Goal: Task Accomplishment & Management: Manage account settings

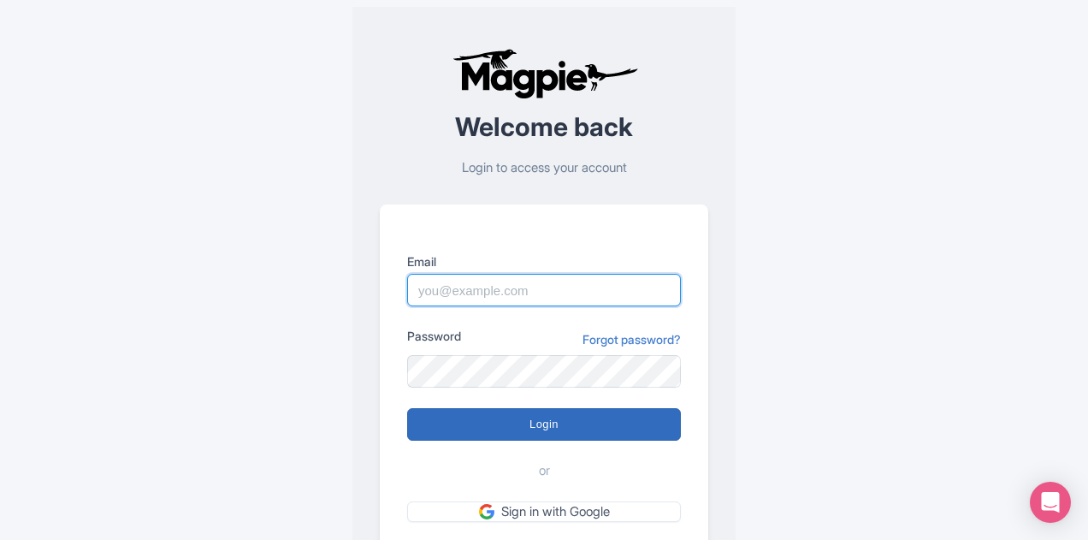
type input "sabrina@takewalks.com"
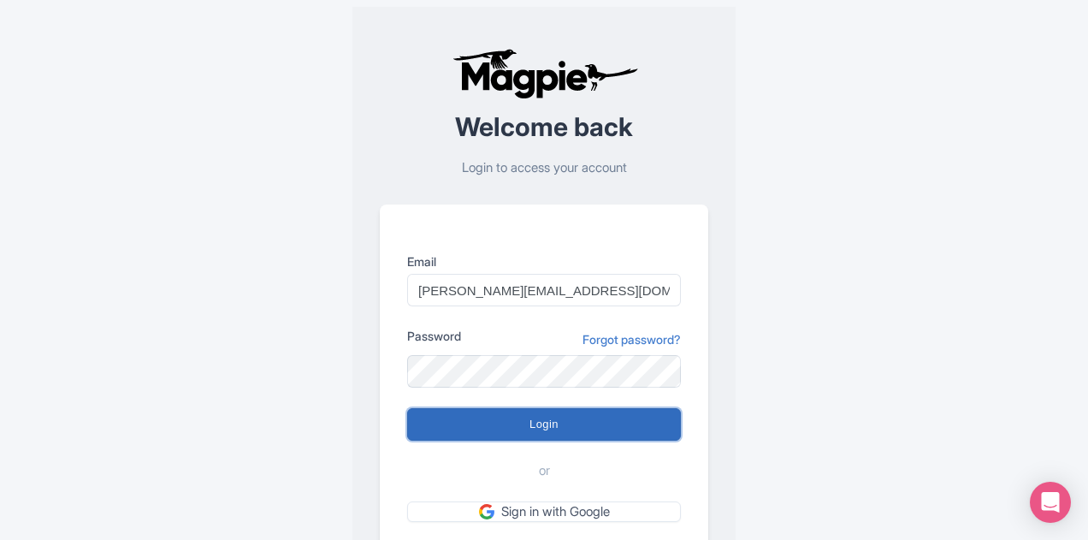
click at [499, 415] on input "Login" at bounding box center [544, 424] width 274 height 33
type input "Logging in..."
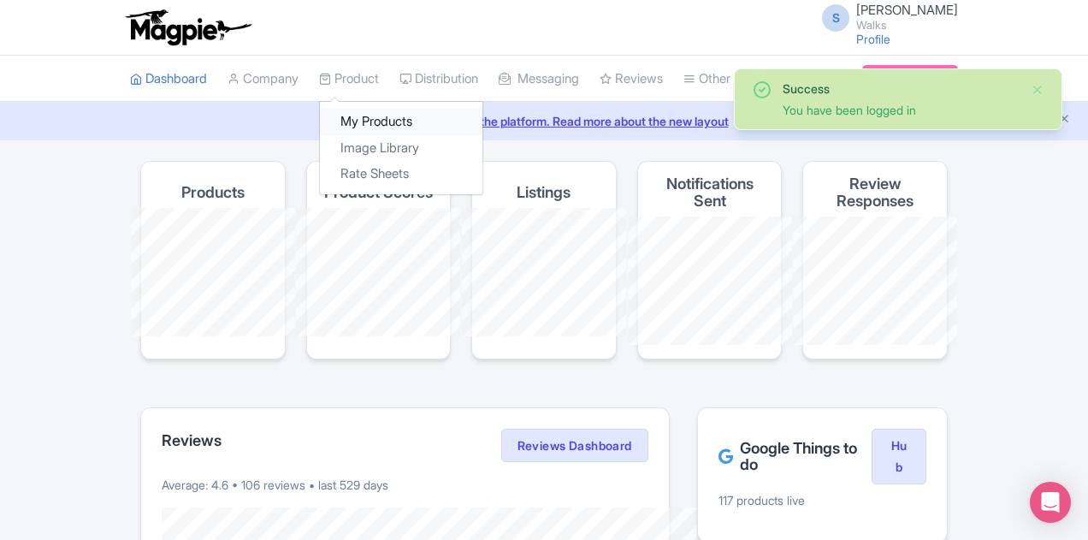
click at [320, 121] on link "My Products" at bounding box center [401, 122] width 163 height 27
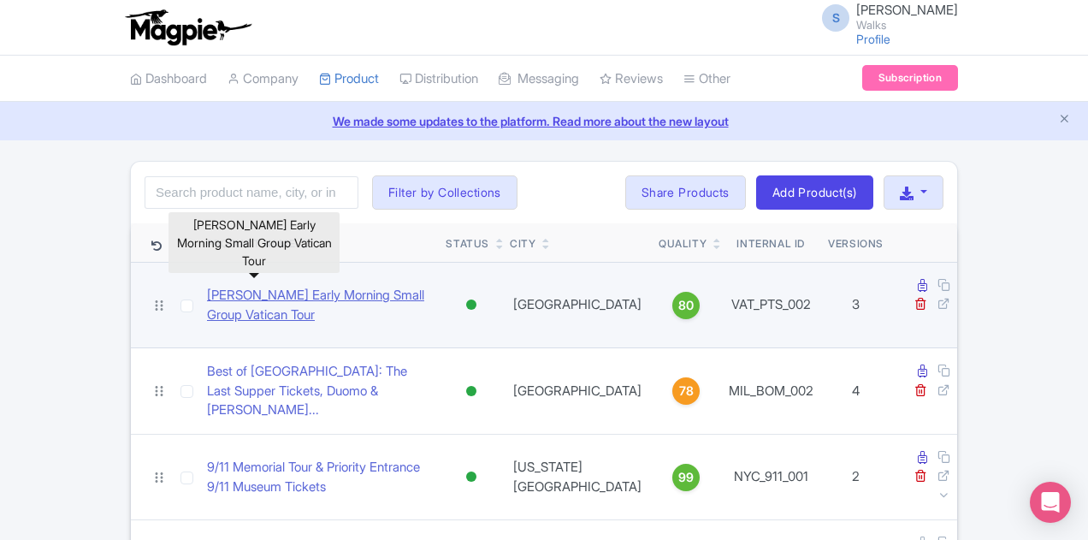
click at [334, 287] on link "[PERSON_NAME] Early Morning Small Group Vatican Tour" at bounding box center [319, 305] width 225 height 38
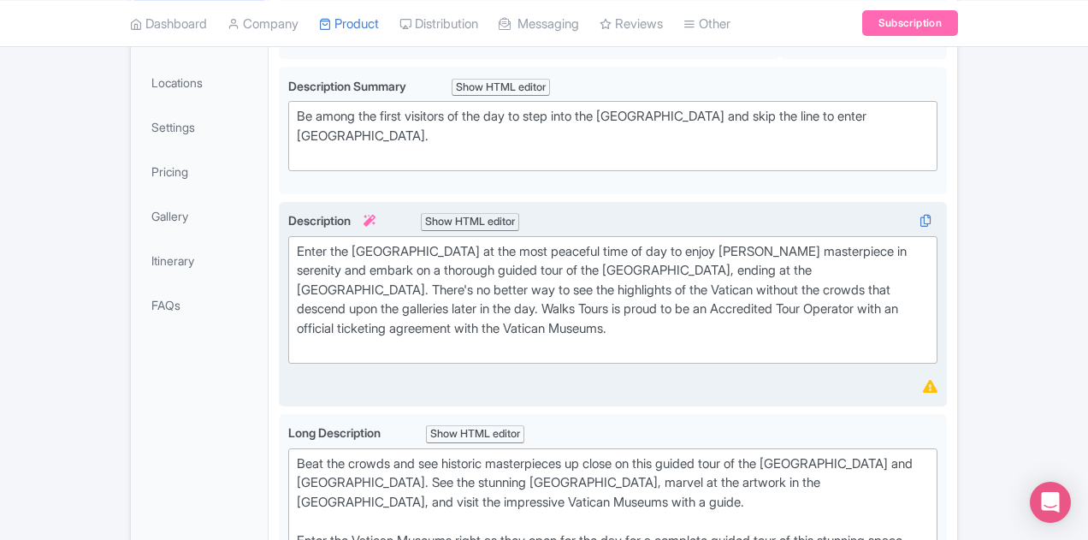
scroll to position [171, 0]
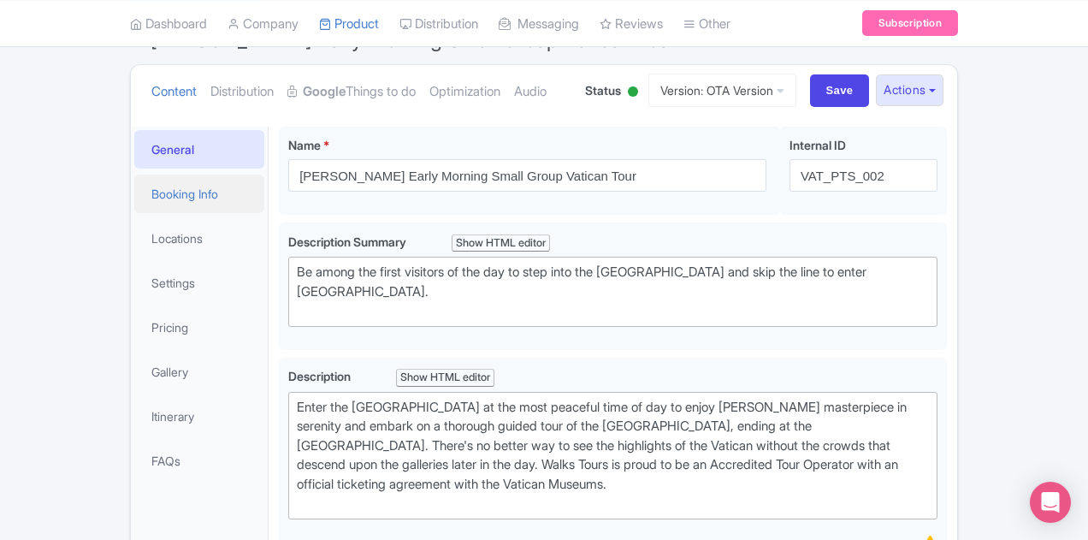
click at [134, 199] on link "Booking Info" at bounding box center [199, 194] width 130 height 38
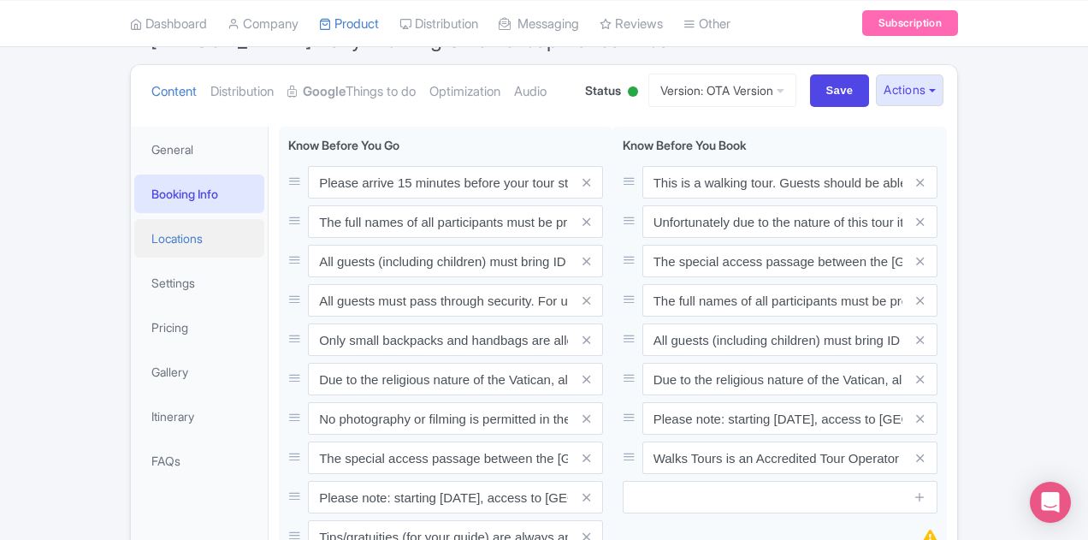
click at [134, 237] on link "Locations" at bounding box center [199, 238] width 130 height 38
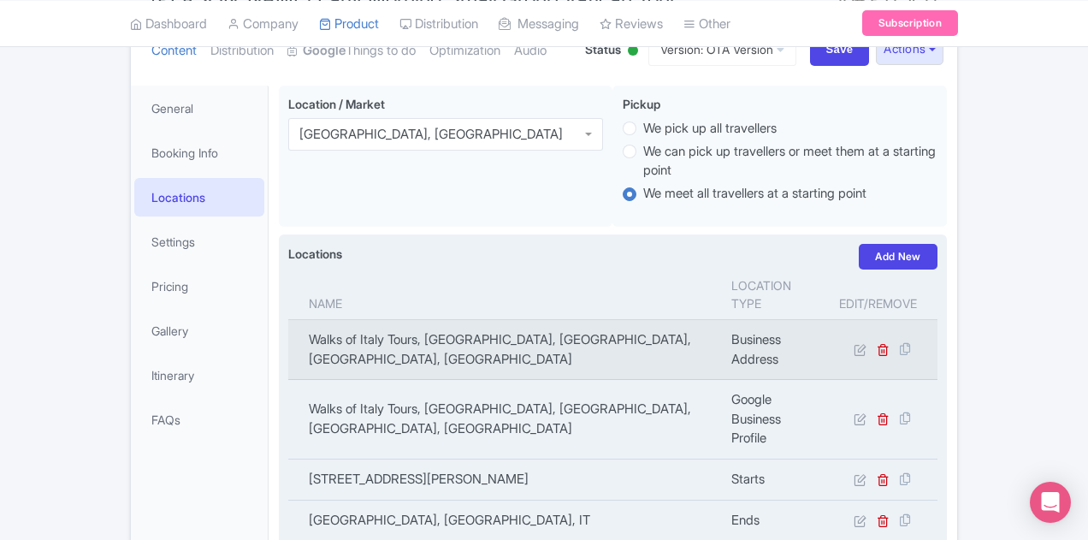
scroll to position [186, 0]
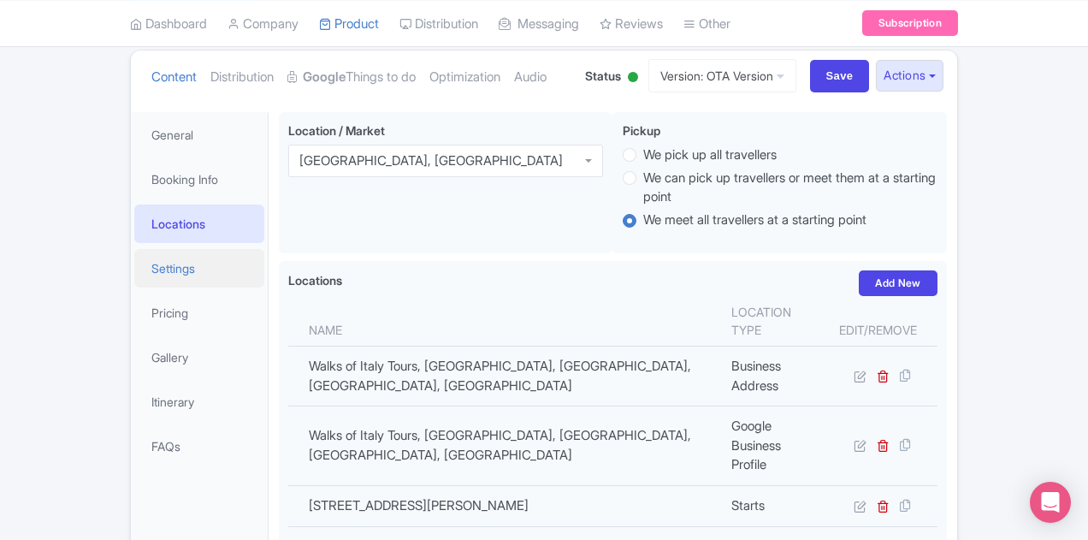
click at [134, 265] on link "Settings" at bounding box center [199, 268] width 130 height 38
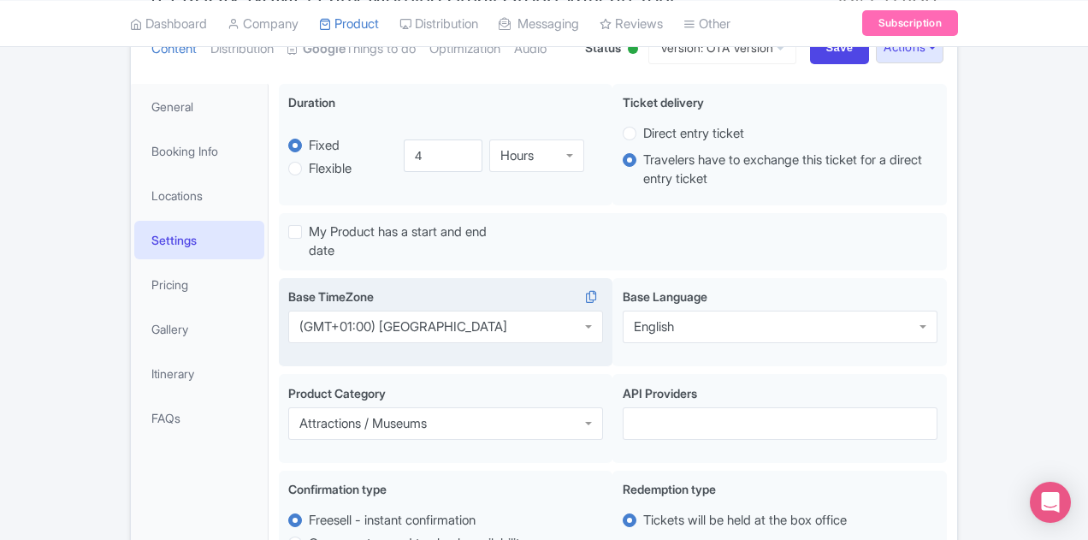
scroll to position [100, 0]
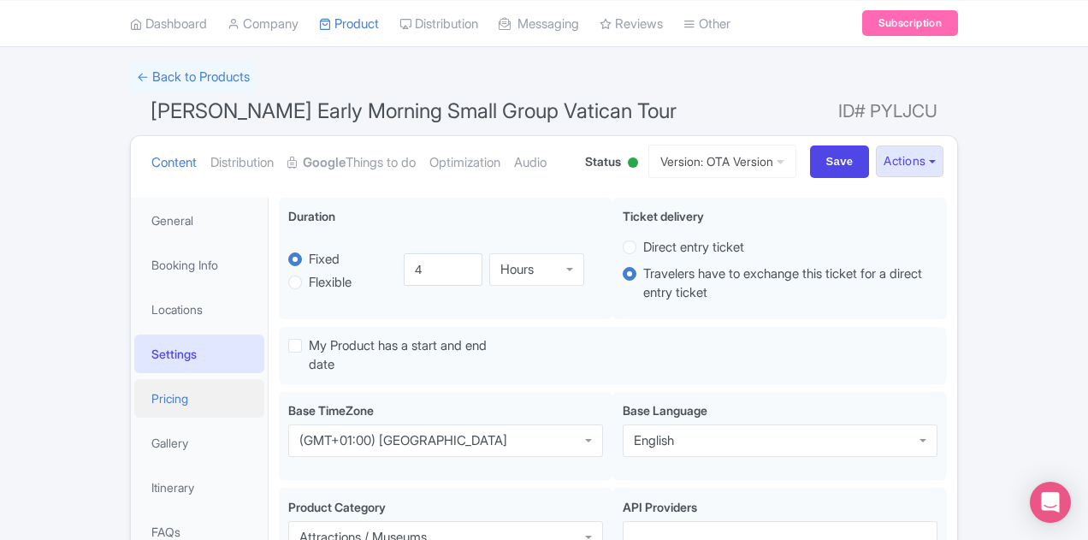
click at [134, 400] on link "Pricing" at bounding box center [199, 398] width 130 height 38
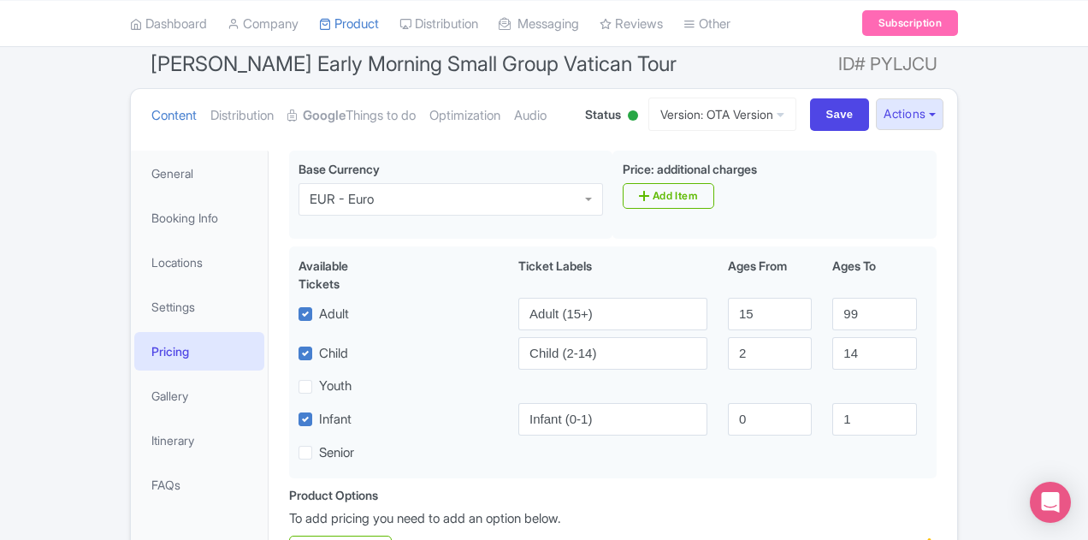
scroll to position [318, 0]
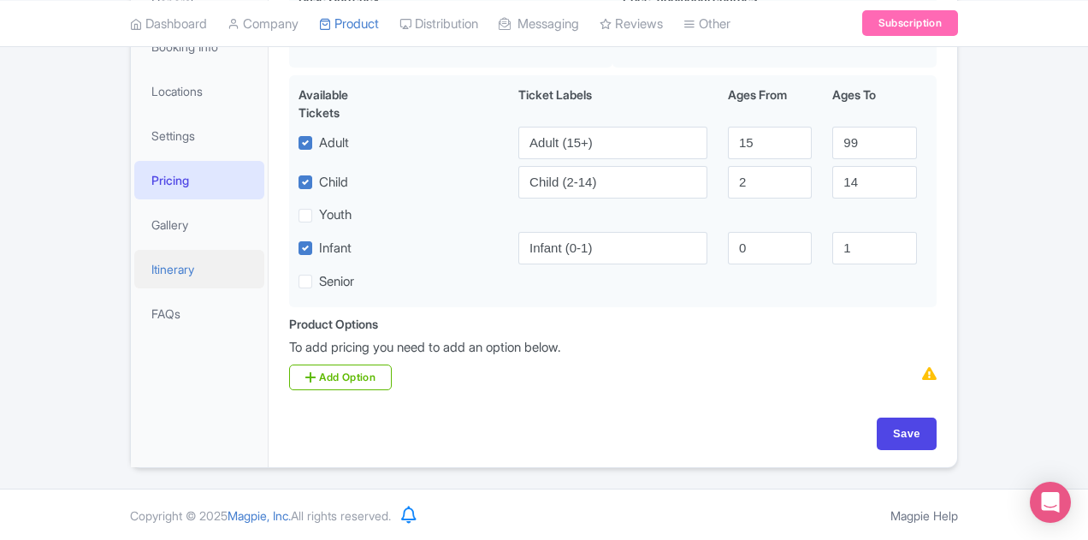
click at [134, 262] on link "Itinerary" at bounding box center [199, 269] width 130 height 38
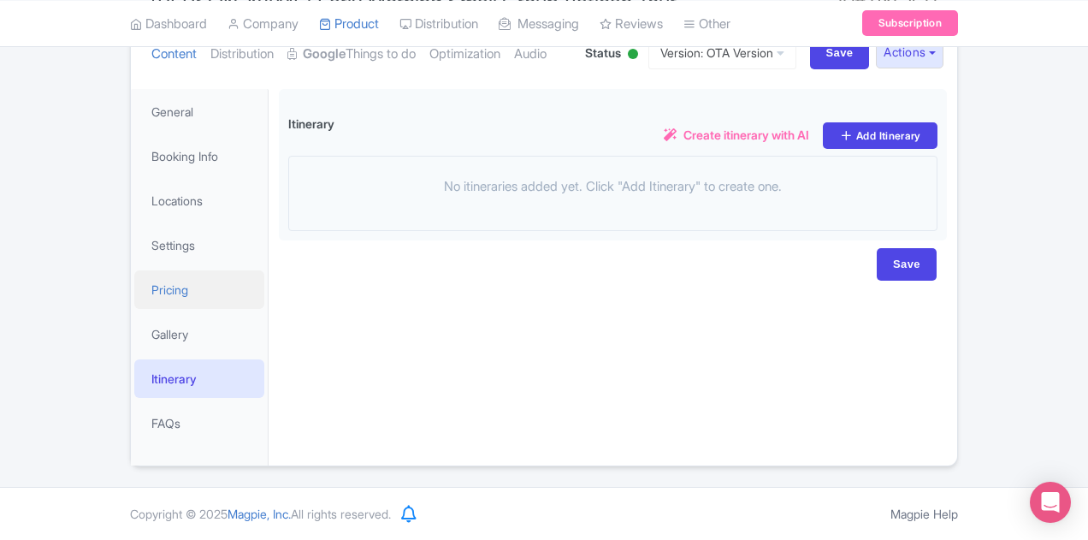
scroll to position [207, 0]
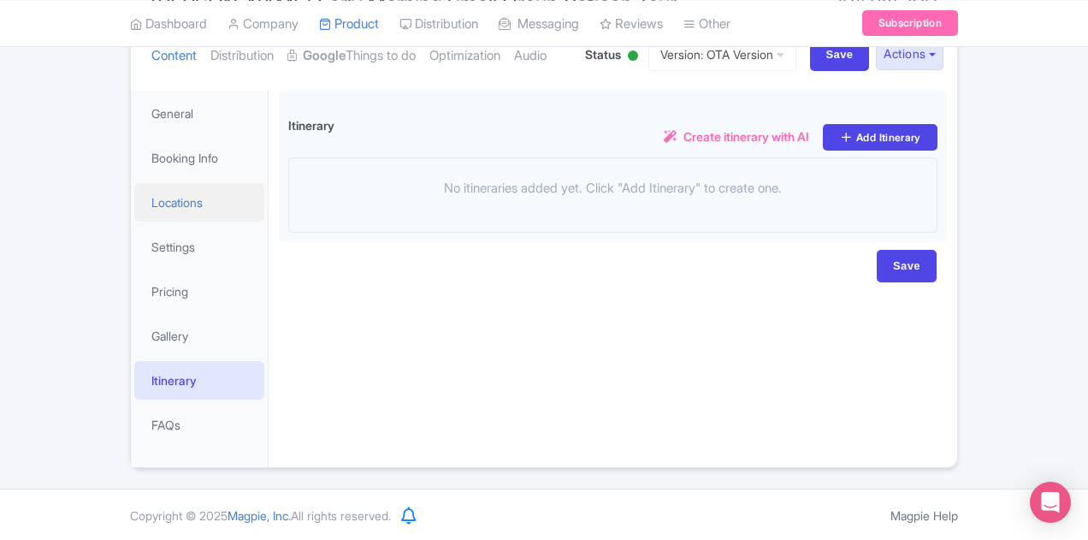
click at [134, 204] on link "Locations" at bounding box center [199, 202] width 130 height 38
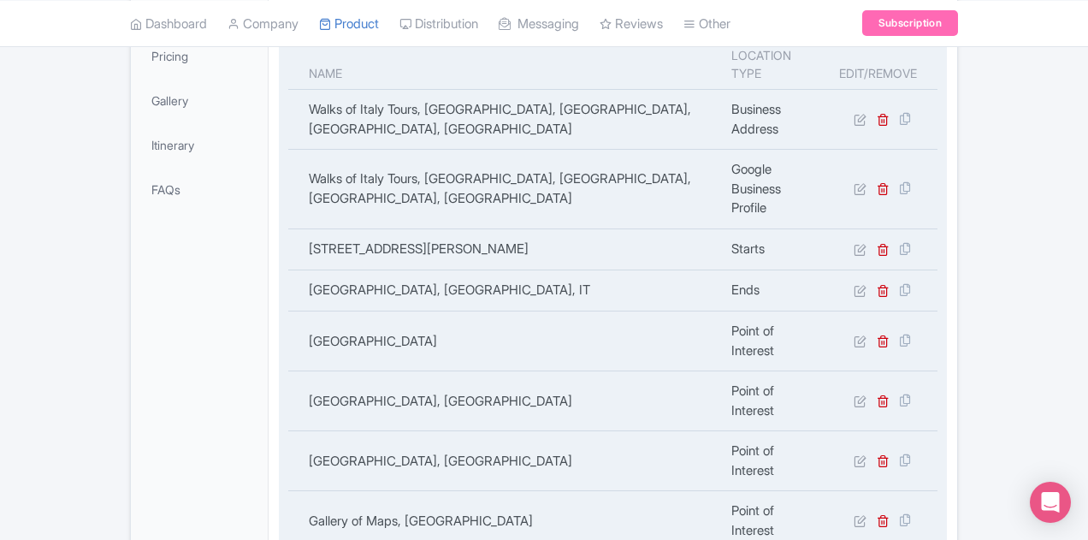
scroll to position [186, 0]
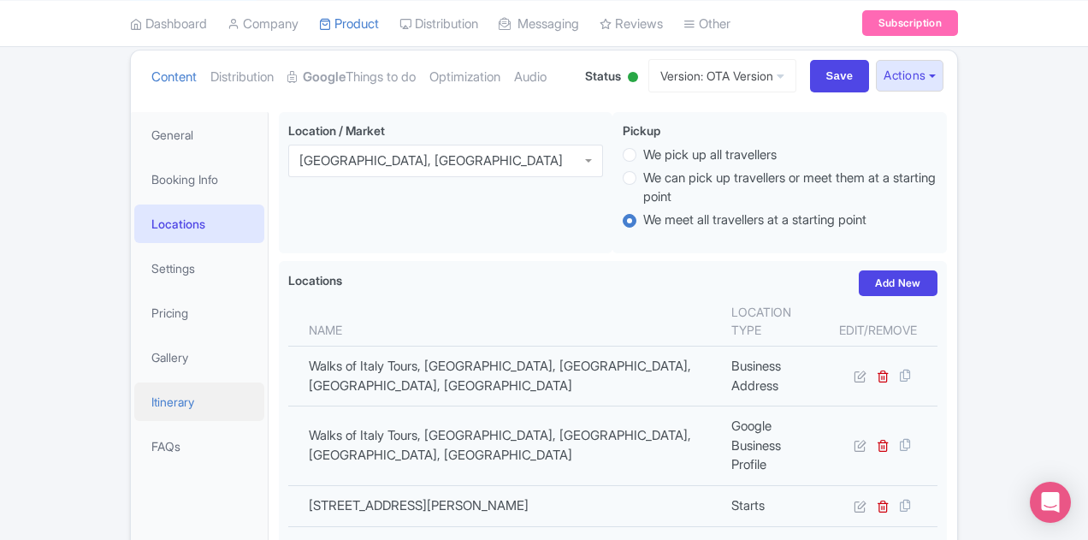
click at [134, 402] on link "Itinerary" at bounding box center [199, 401] width 130 height 38
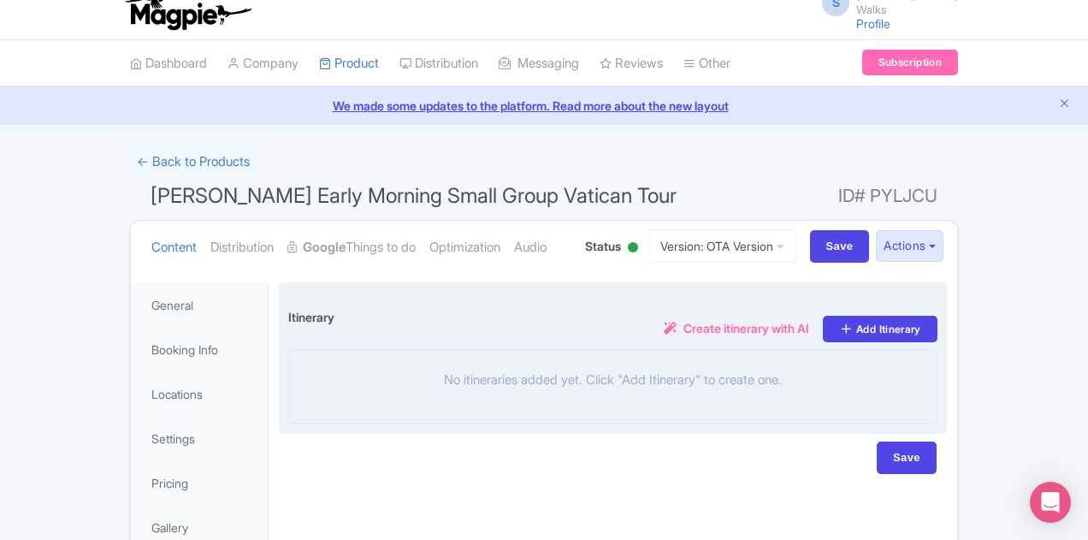
scroll to position [15, 0]
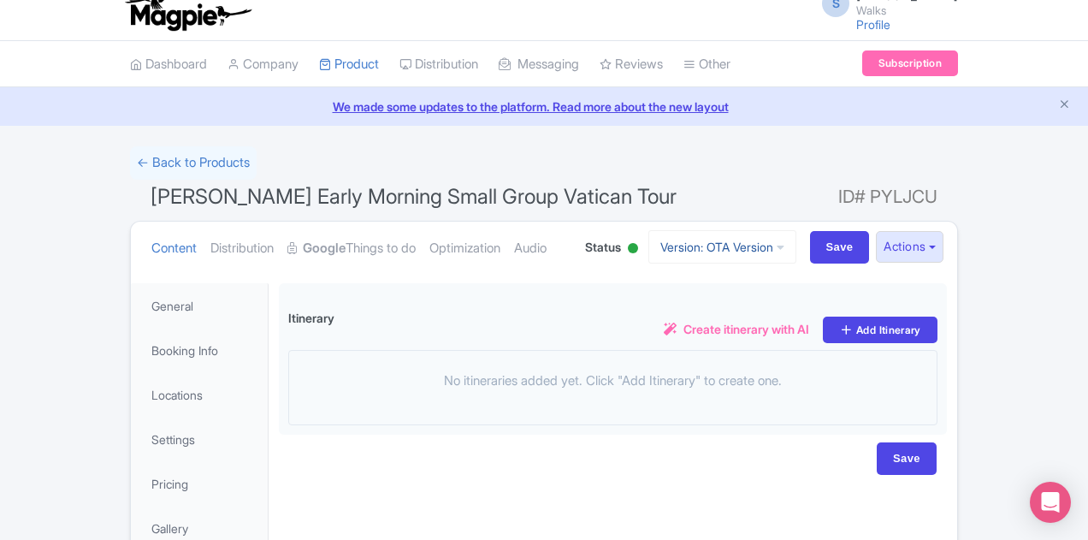
click at [796, 255] on link "Version: OTA Version" at bounding box center [722, 246] width 148 height 33
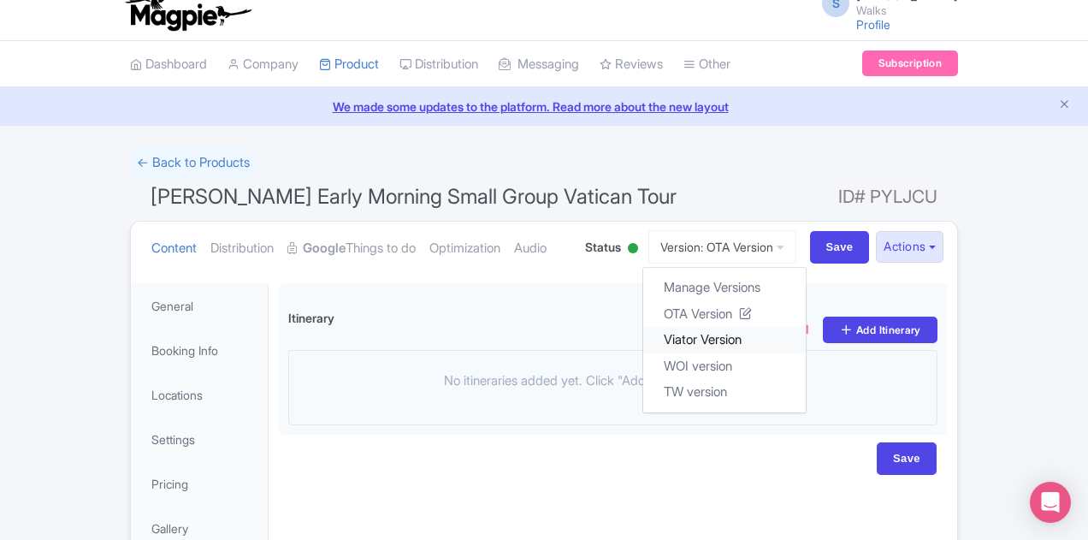
click at [806, 334] on link "Viator Version" at bounding box center [724, 340] width 163 height 27
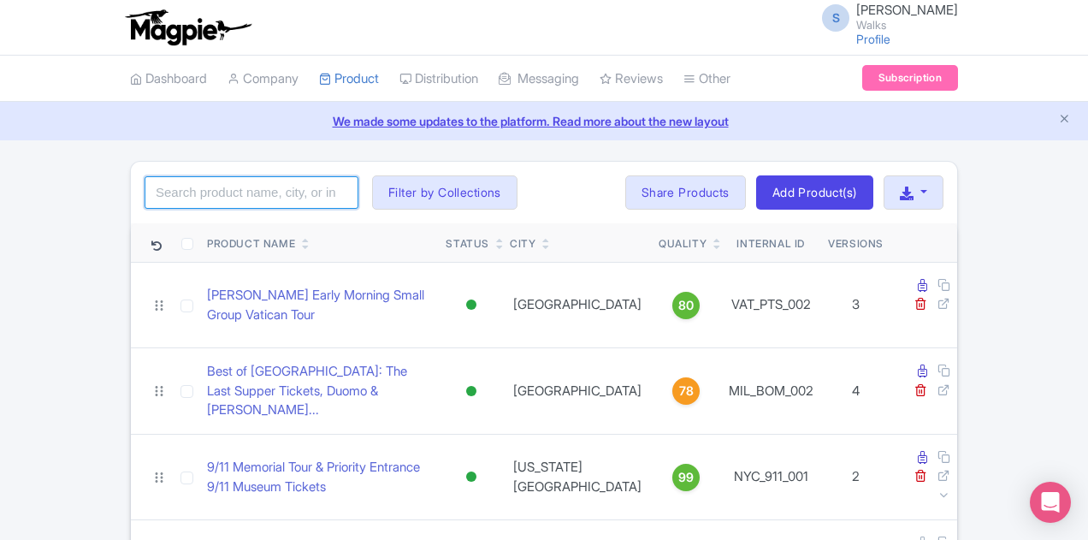
click at [145, 196] on input "search" at bounding box center [252, 192] width 214 height 33
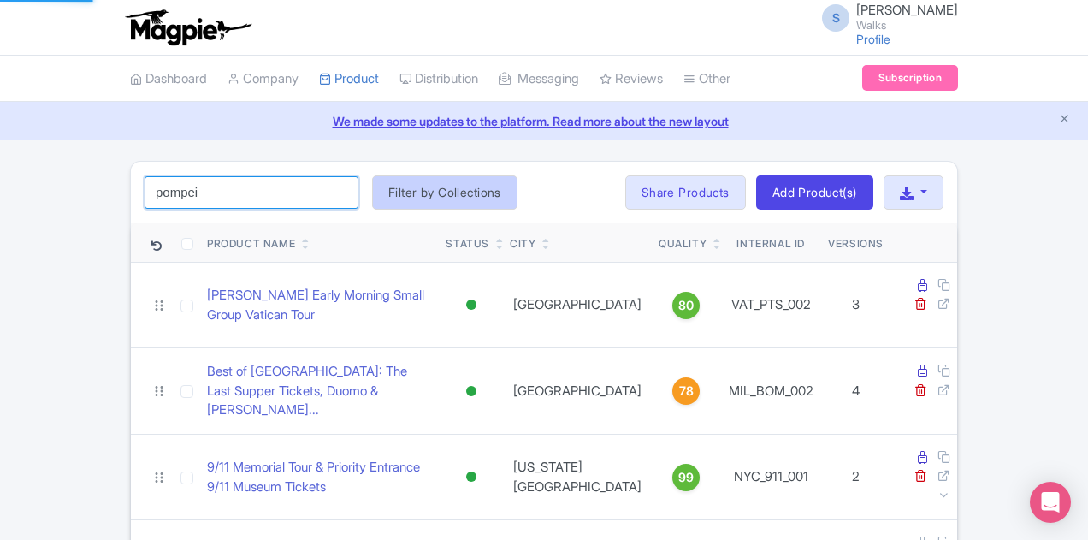
type input "pompei"
click button "Search" at bounding box center [0, 0] width 0 height 0
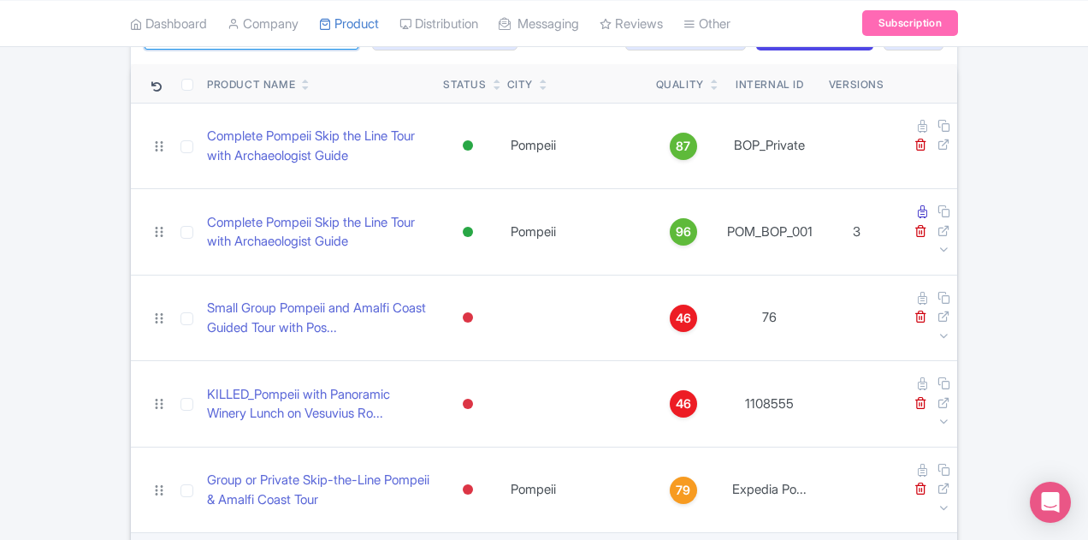
scroll to position [171, 0]
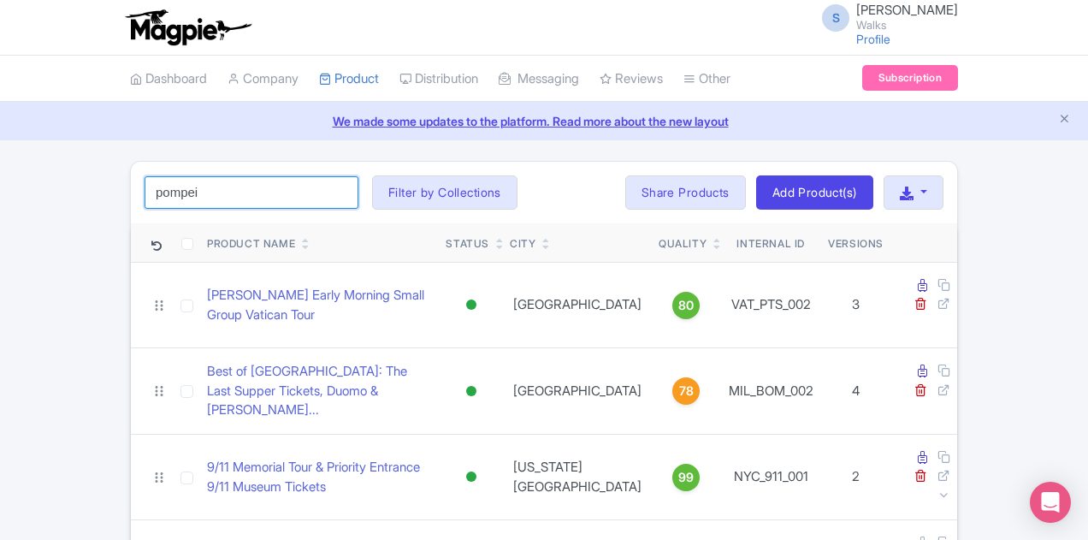
click at [145, 191] on input "pompei" at bounding box center [252, 192] width 214 height 33
click button "Search" at bounding box center [0, 0] width 0 height 0
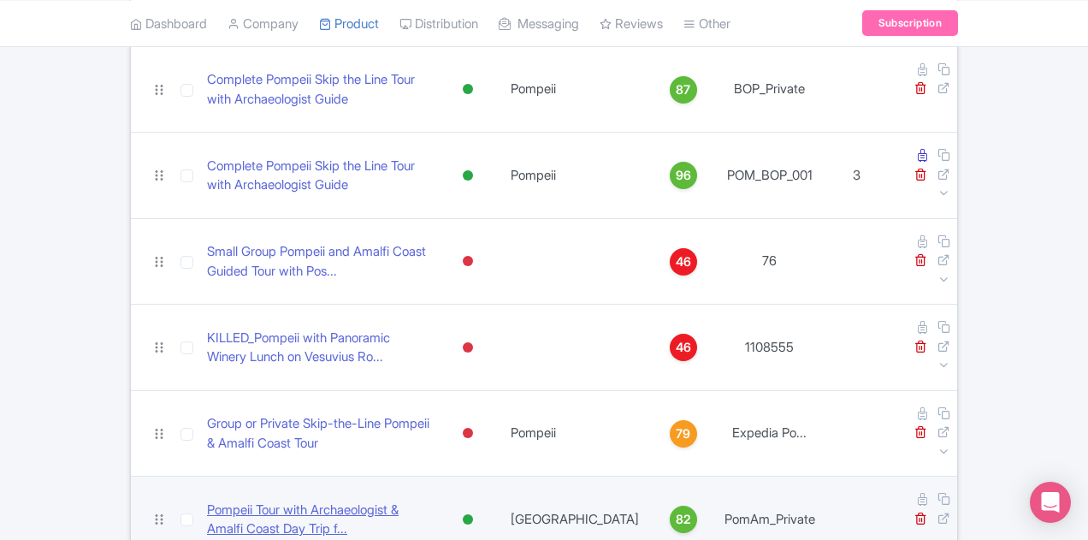
scroll to position [236, 0]
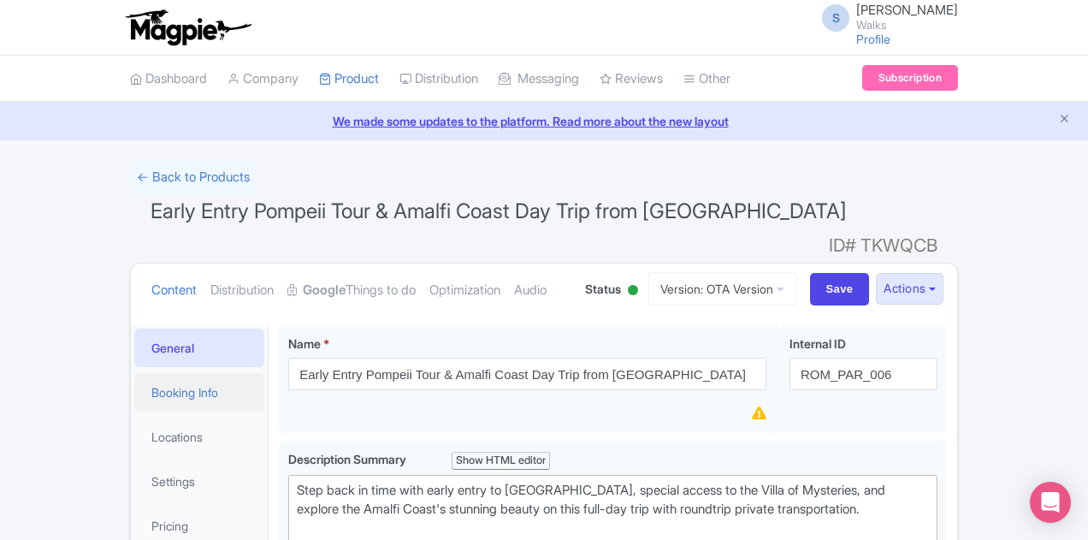
click at [134, 373] on link "Booking Info" at bounding box center [199, 392] width 130 height 38
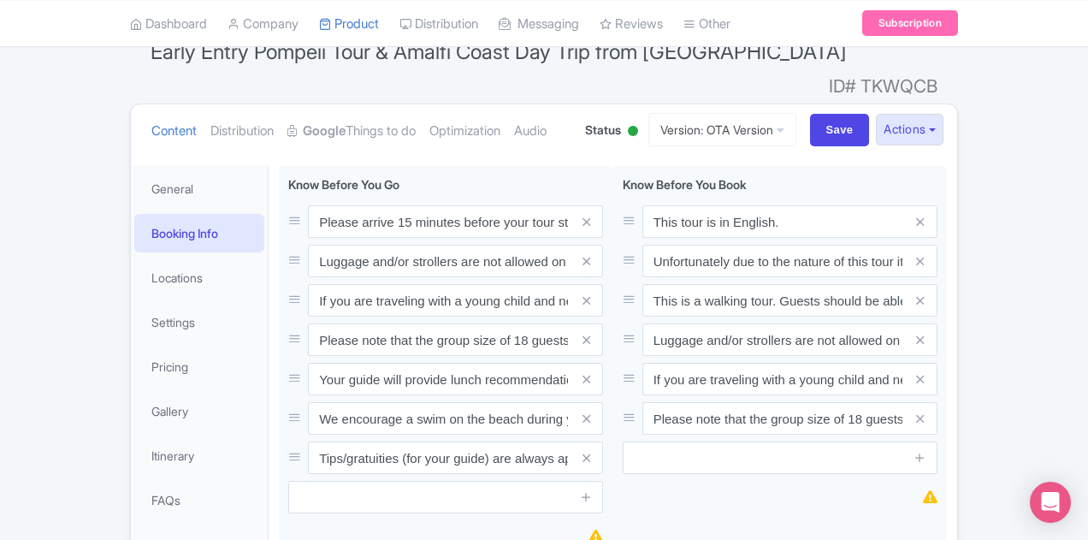
scroll to position [86, 0]
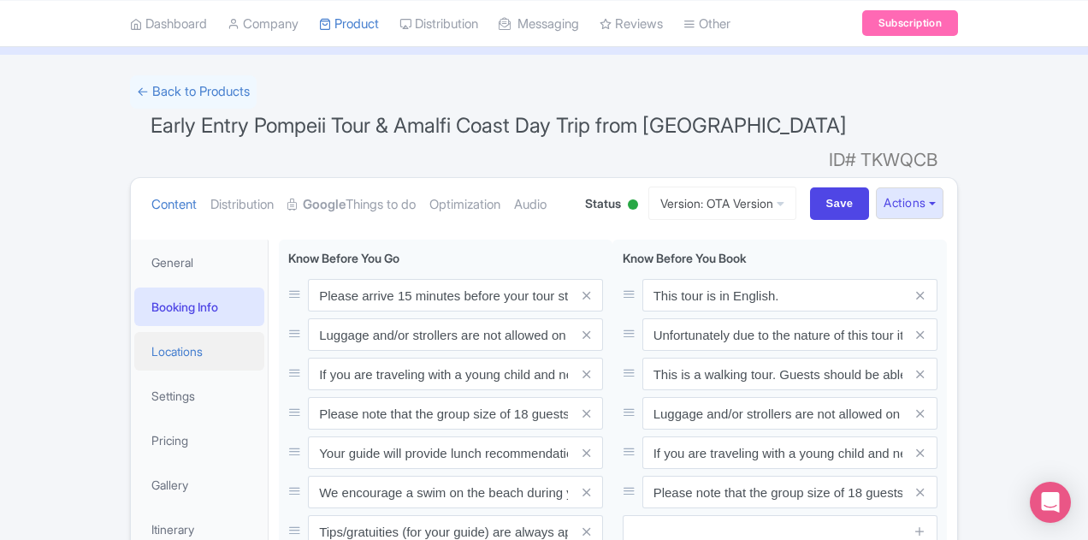
click at [134, 332] on link "Locations" at bounding box center [199, 351] width 130 height 38
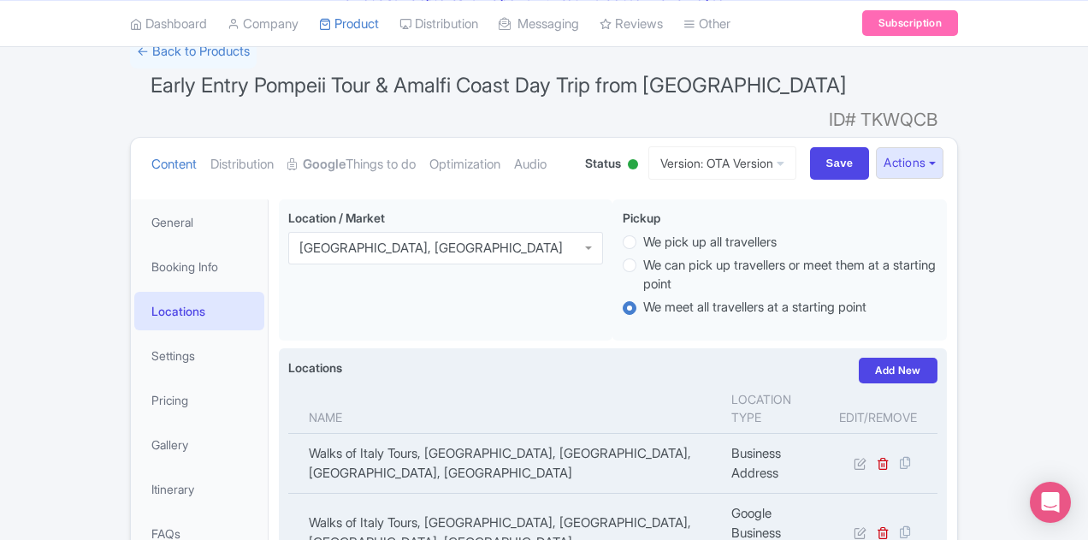
scroll to position [17, 0]
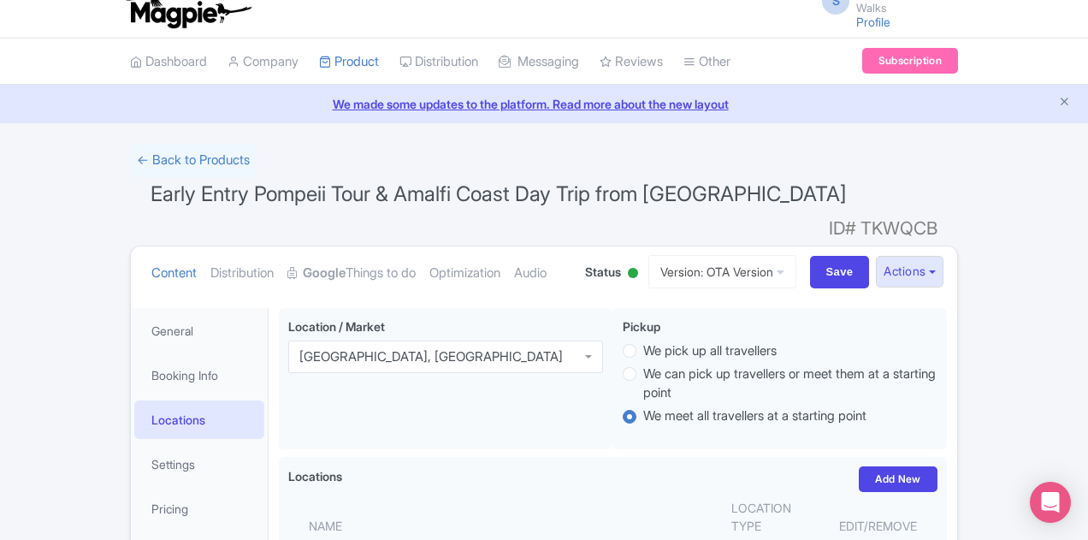
click at [399, 105] on link "We made some updates to the platform. Read more about the new layout" at bounding box center [544, 104] width 1068 height 18
click at [228, 64] on link "Company" at bounding box center [263, 61] width 71 height 47
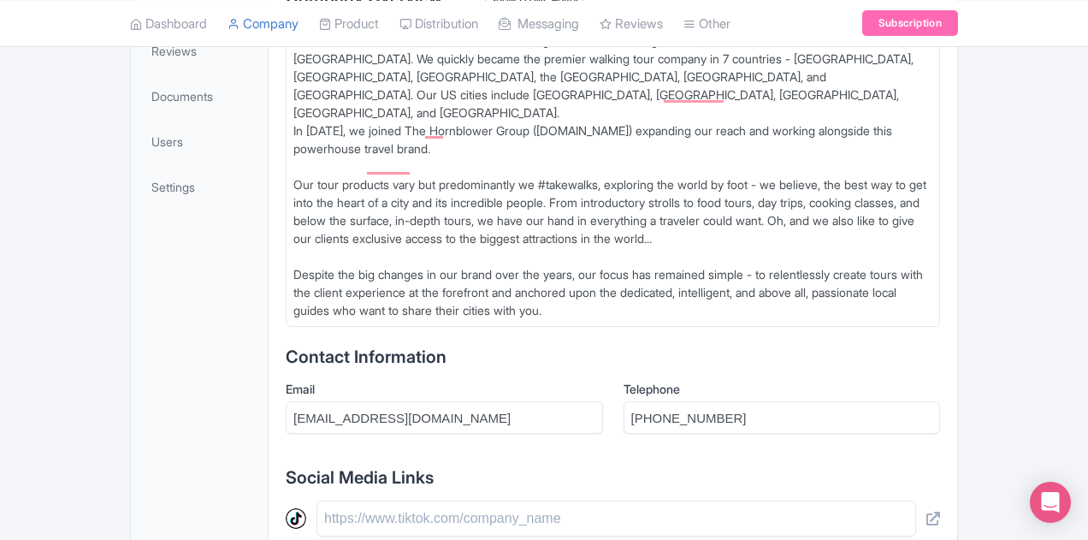
scroll to position [455, 0]
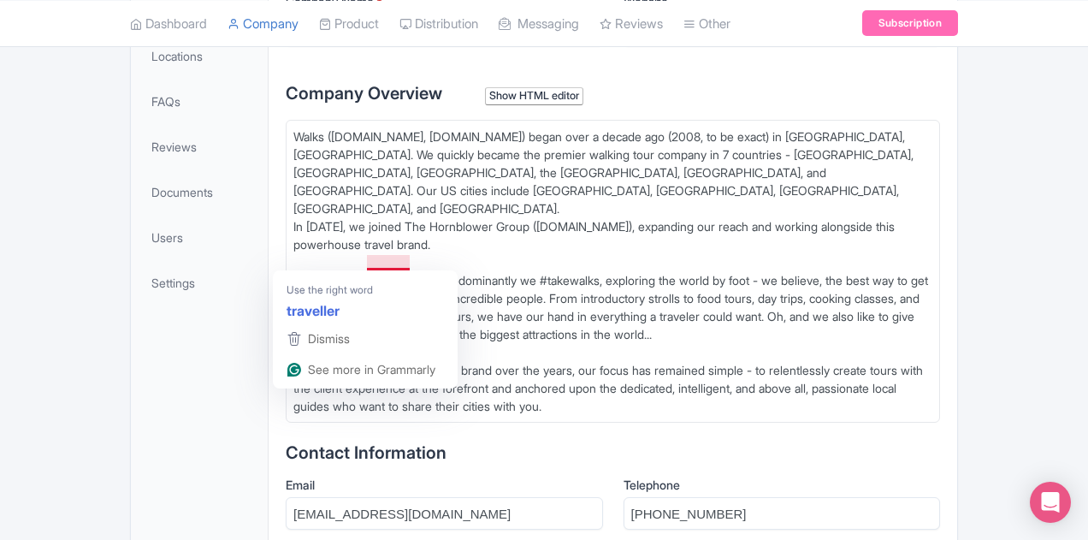
click at [330, 273] on div "Use the right word traveller" at bounding box center [365, 296] width 185 height 53
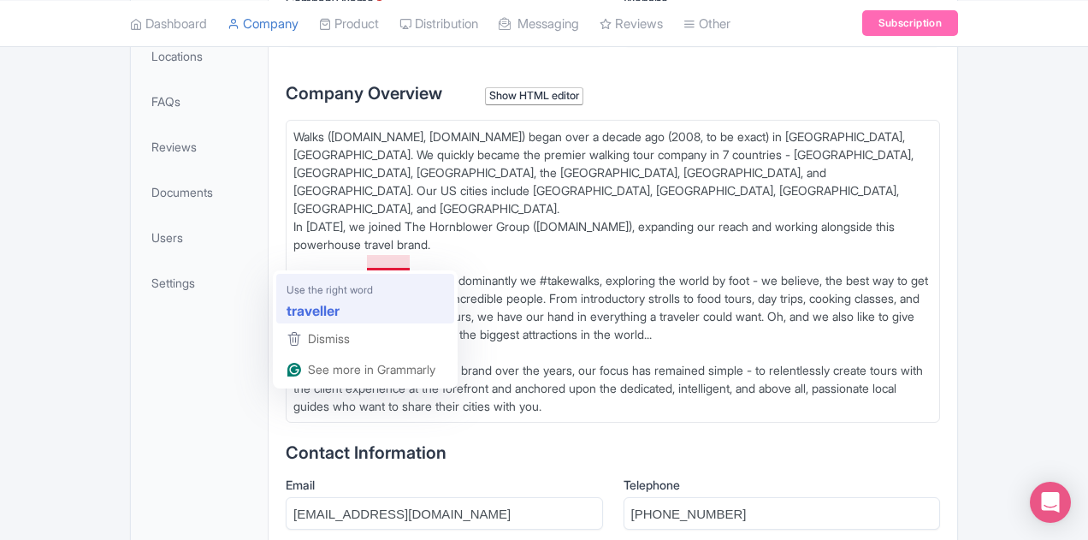
type trix-editor "<div>Walks (takewalks.com, walksofitaly.com) began over a decade ago (2008, to …"
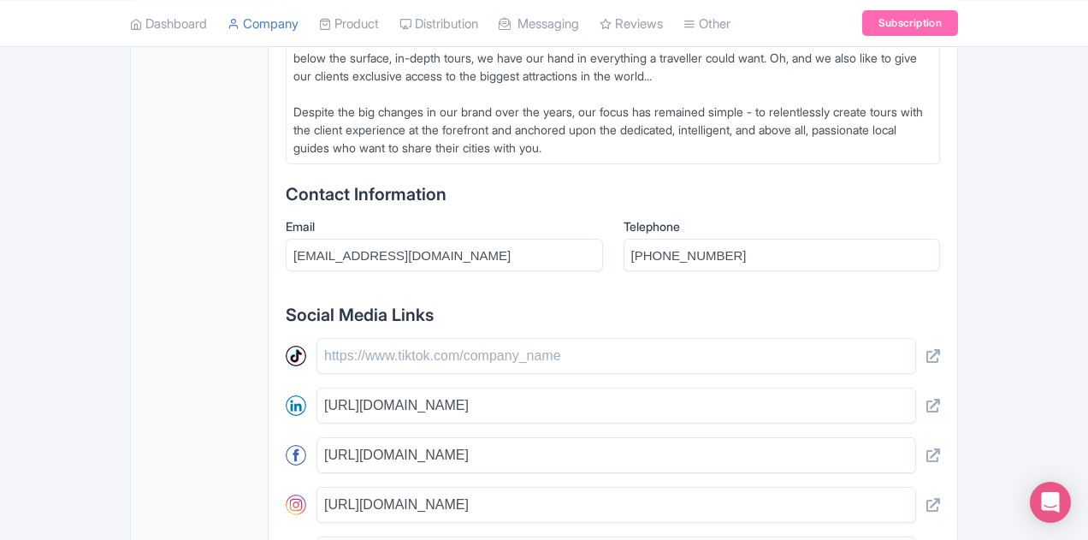
scroll to position [712, 0]
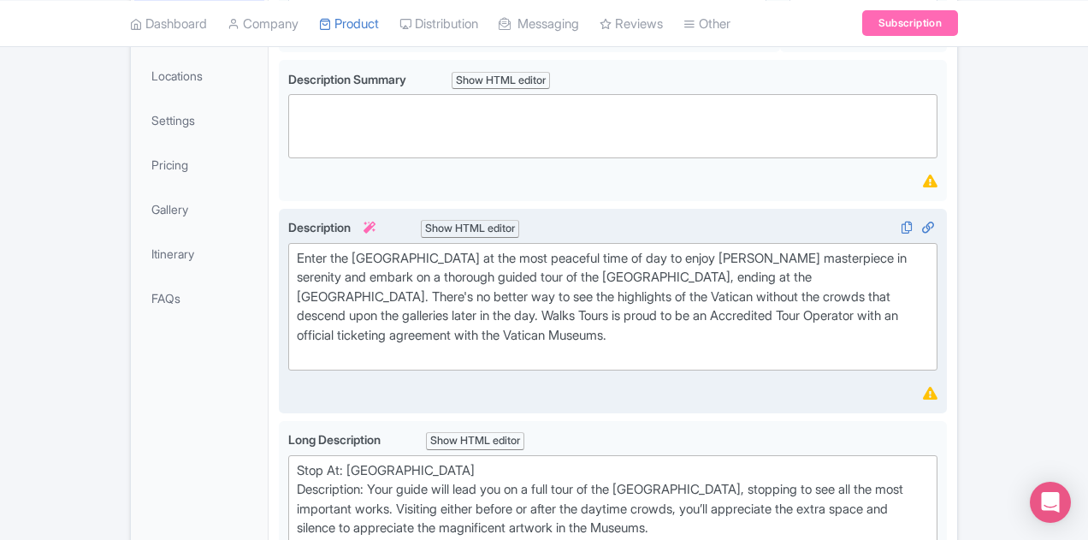
scroll to position [342, 0]
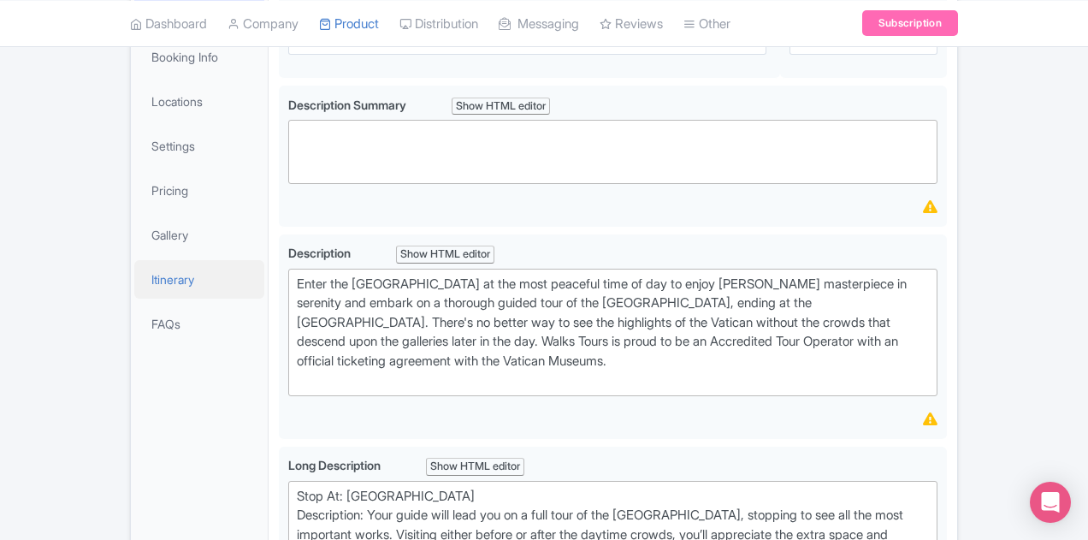
click at [134, 270] on link "Itinerary" at bounding box center [199, 279] width 130 height 38
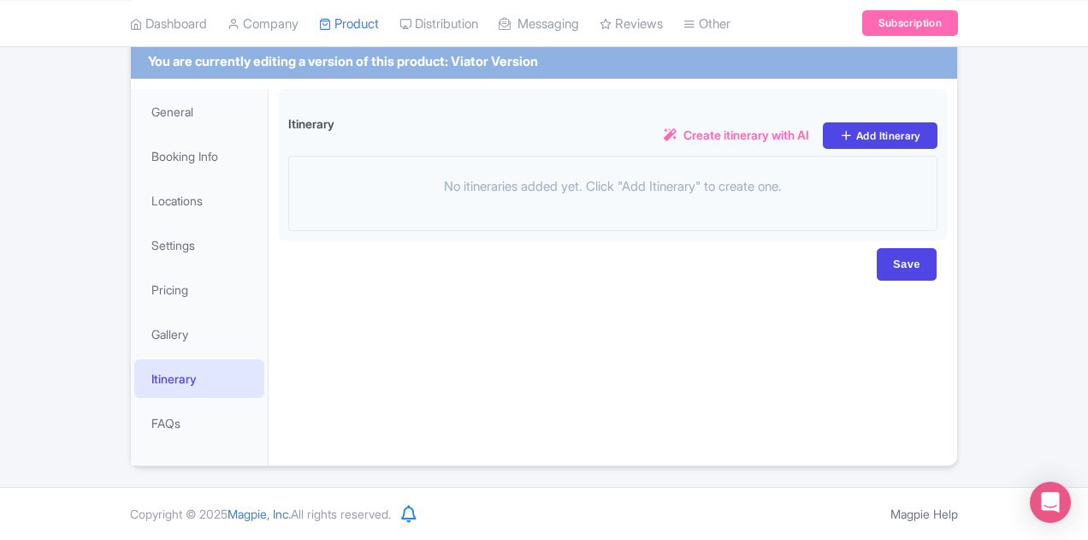
scroll to position [241, 0]
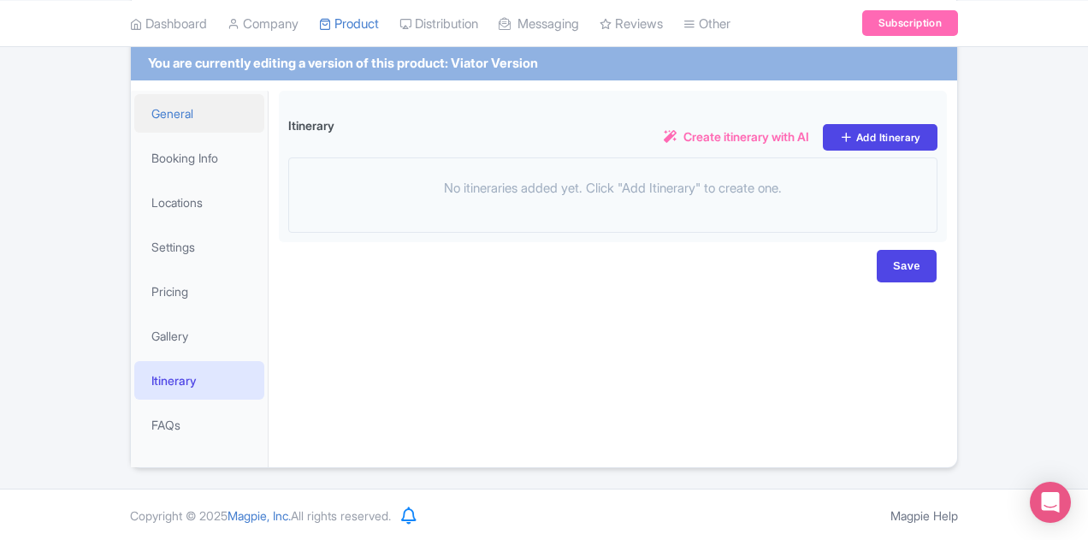
click at [134, 118] on link "General" at bounding box center [199, 113] width 130 height 38
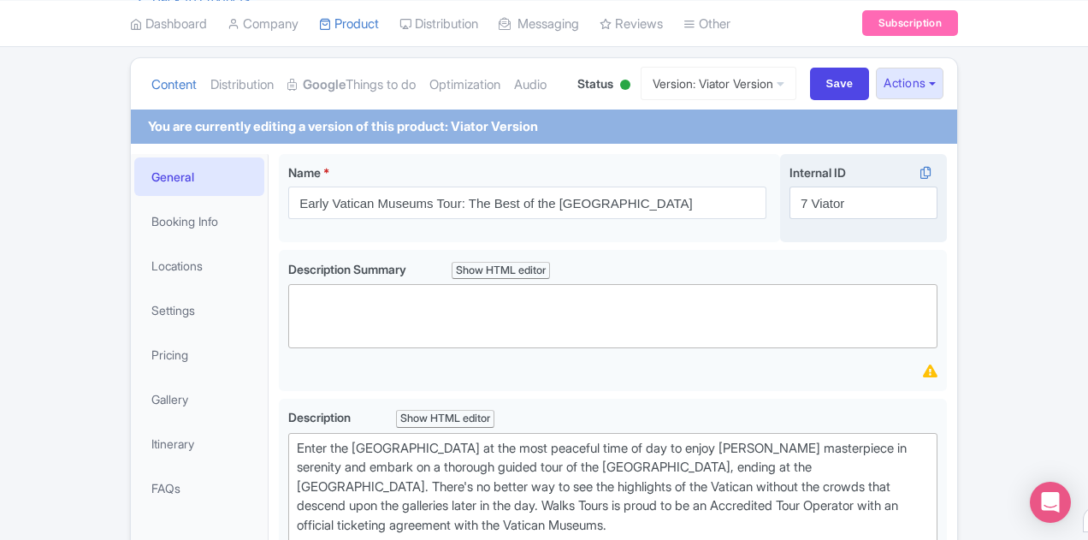
scroll to position [139, 0]
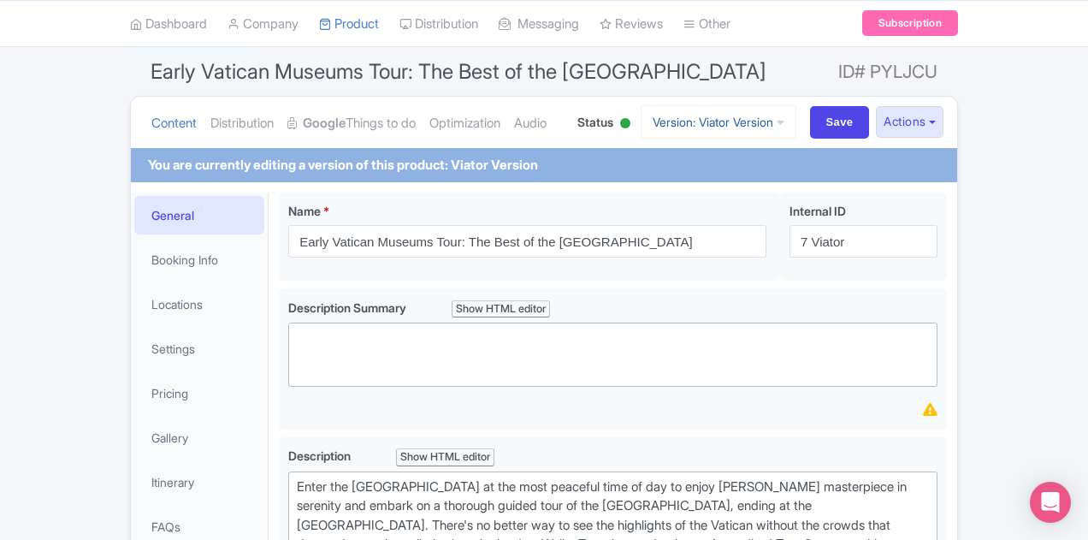
click at [796, 119] on link "Version: Viator Version" at bounding box center [719, 121] width 156 height 33
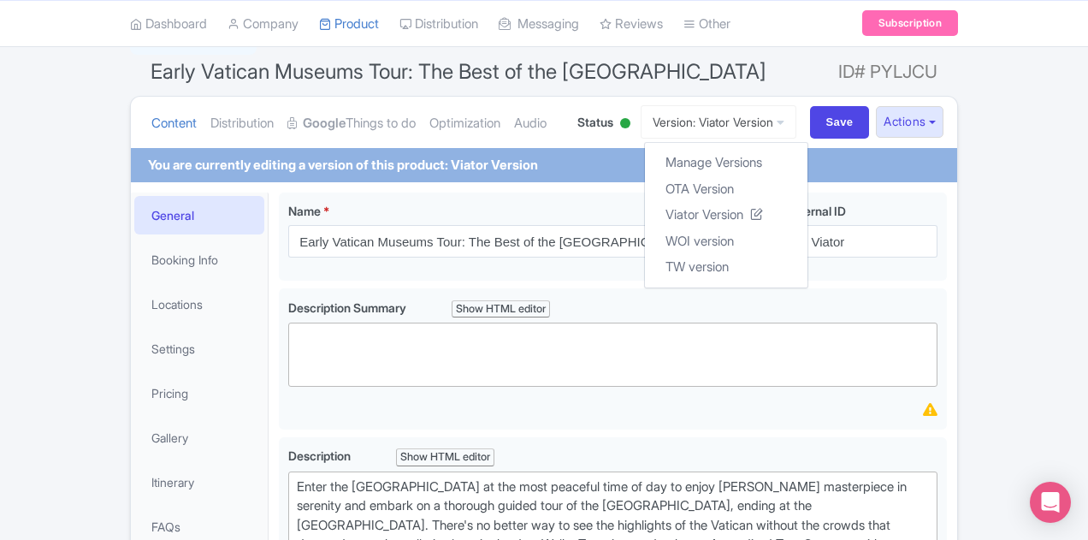
click at [584, 283] on div "Early Vatican Museums Tour: The Best of the Sistine Chapel Name * i Early Vatic…" at bounding box center [613, 240] width 668 height 96
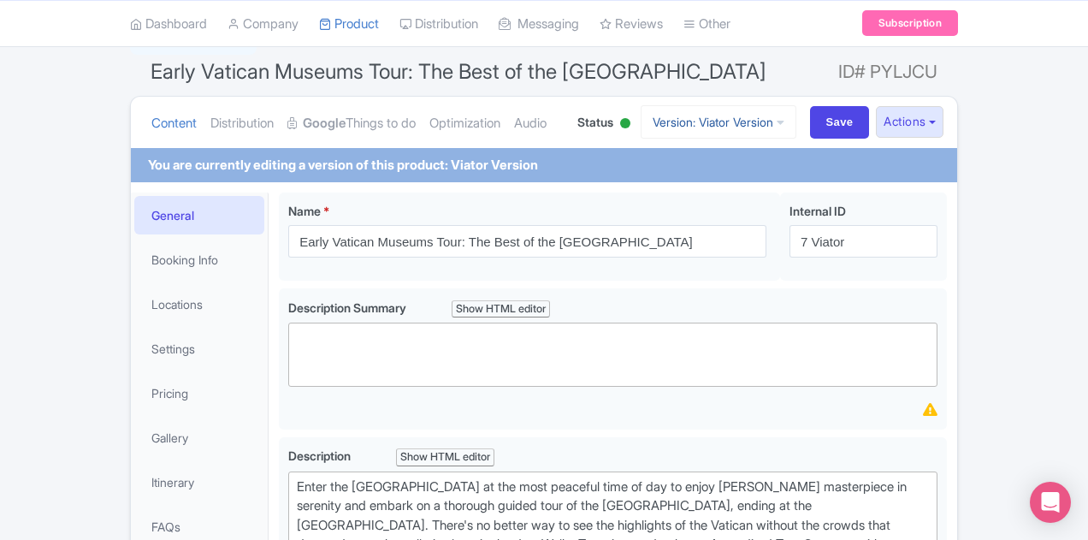
click at [784, 117] on icon at bounding box center [781, 122] width 8 height 12
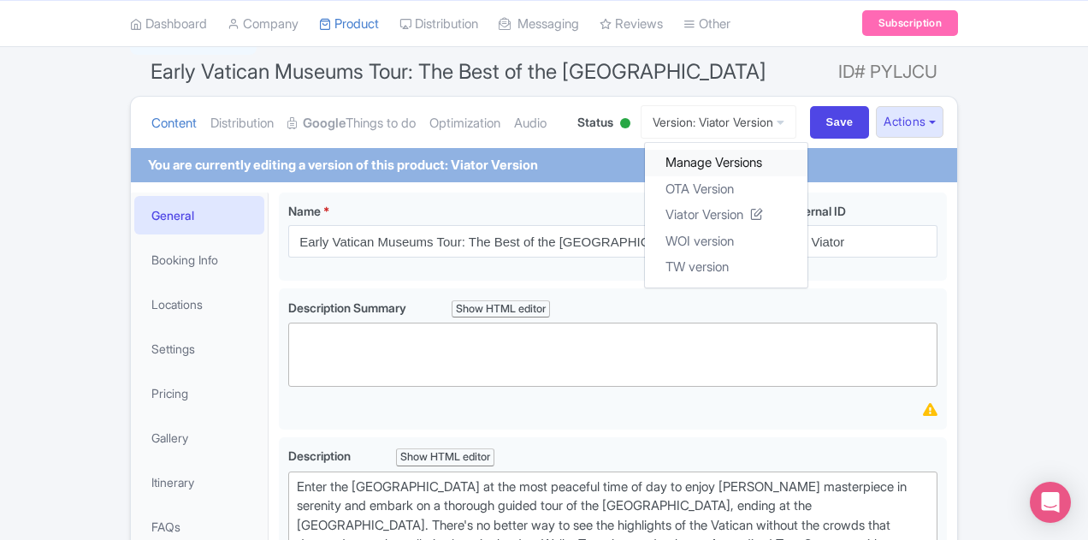
click at [808, 151] on link "Manage Versions" at bounding box center [726, 163] width 163 height 27
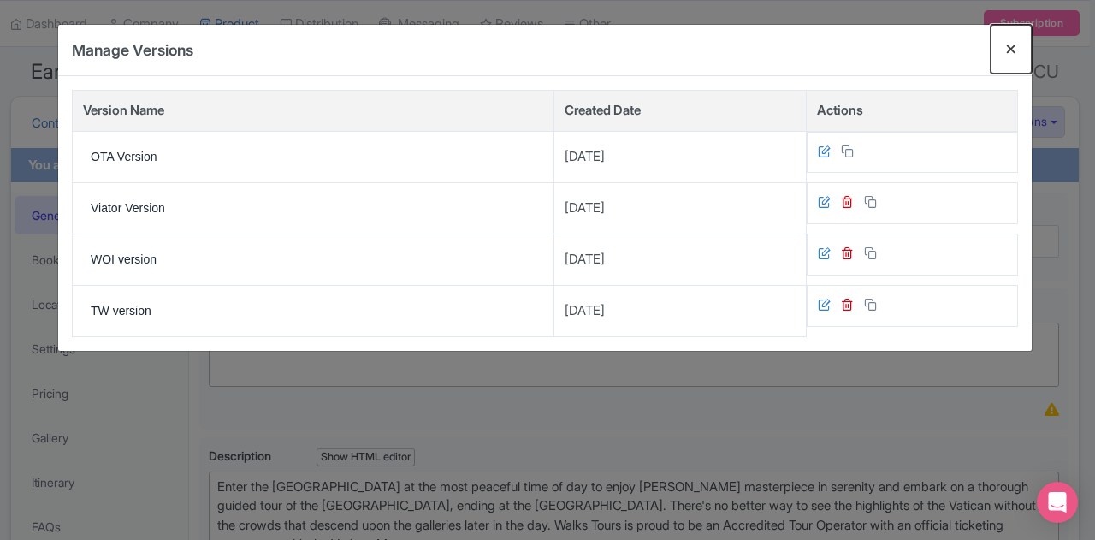
click at [1015, 50] on button "Close" at bounding box center [1011, 49] width 41 height 49
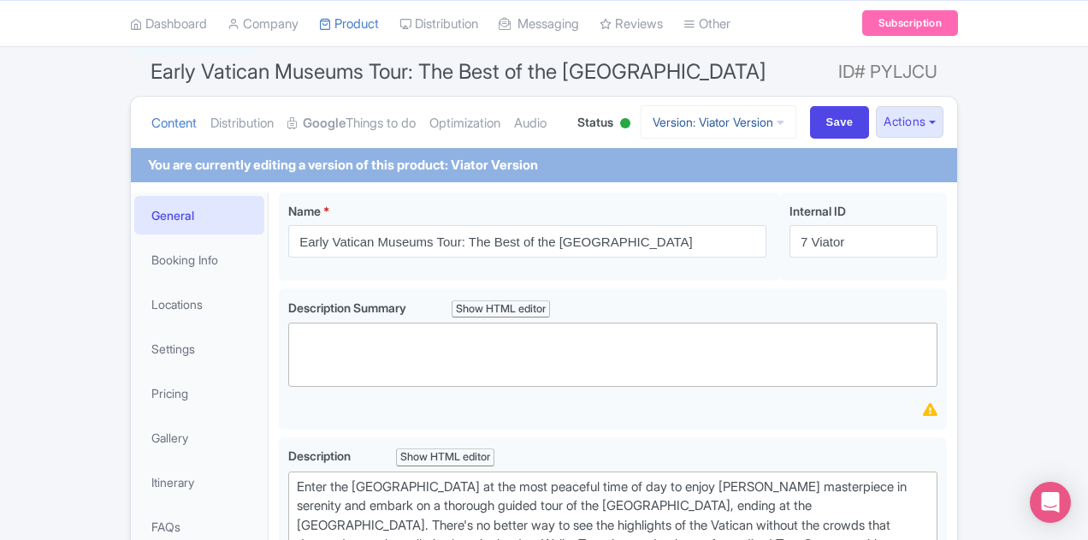
click at [796, 127] on link "Version: Viator Version" at bounding box center [719, 121] width 156 height 33
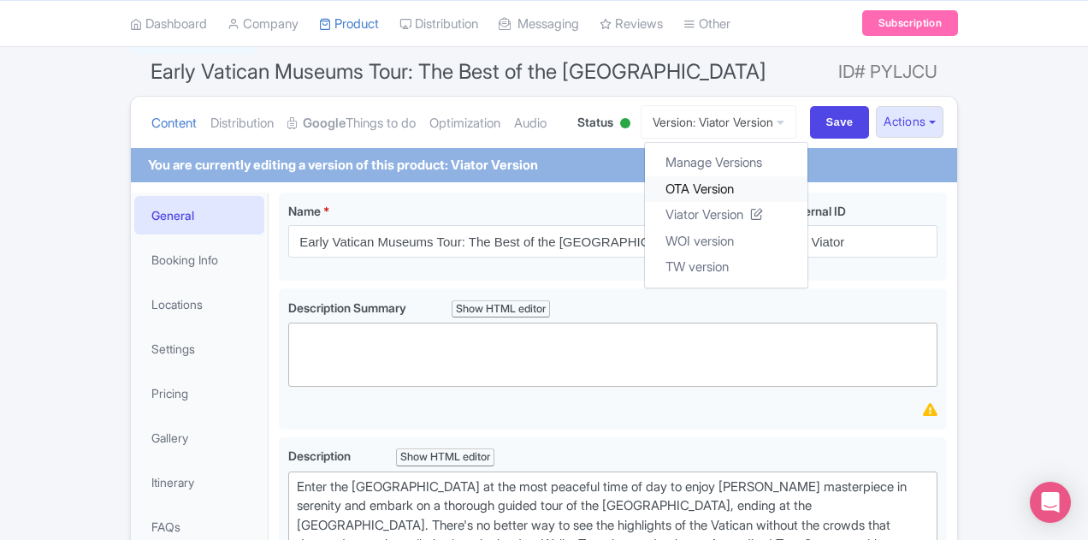
click at [801, 181] on link "OTA Version" at bounding box center [726, 188] width 163 height 27
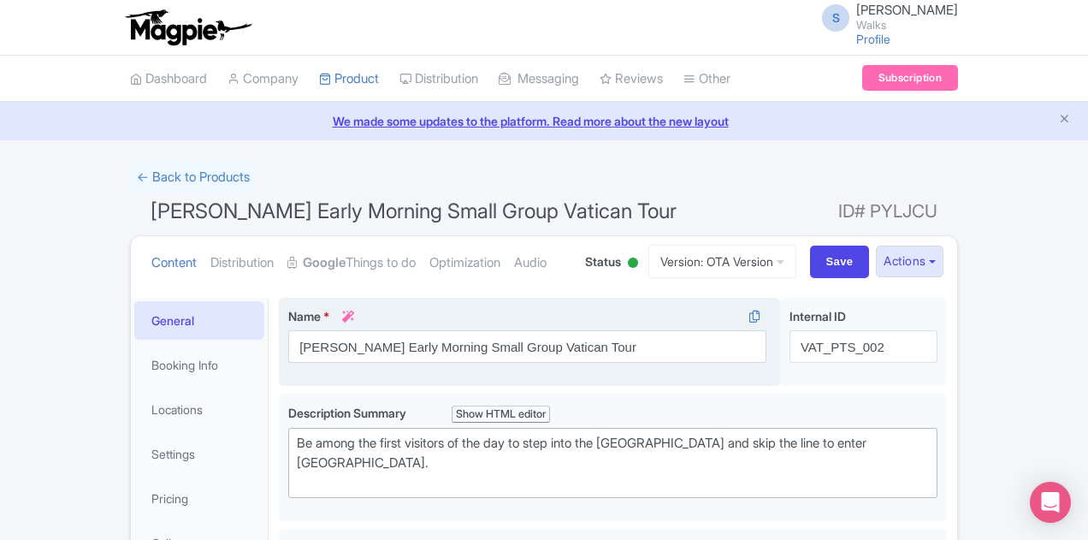
scroll to position [171, 0]
